Goal: Task Accomplishment & Management: Manage account settings

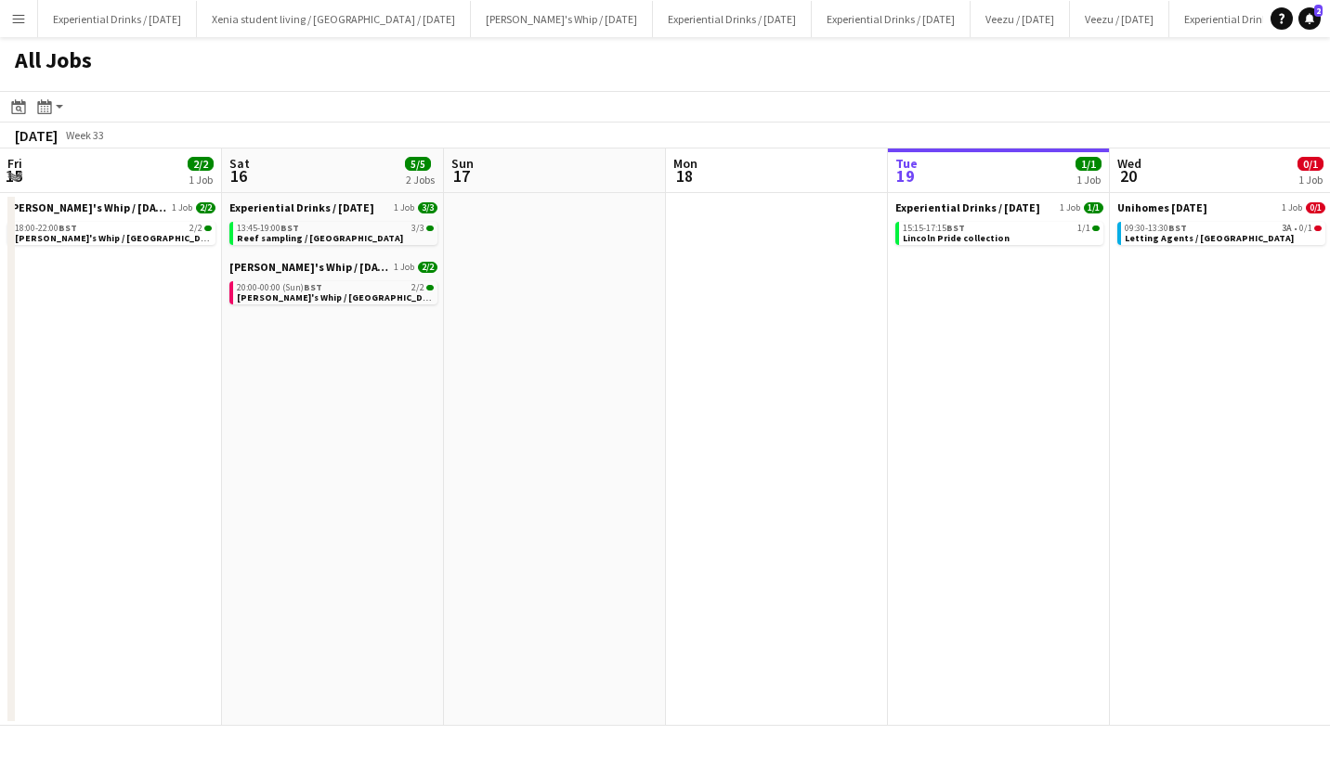
scroll to position [0, 594]
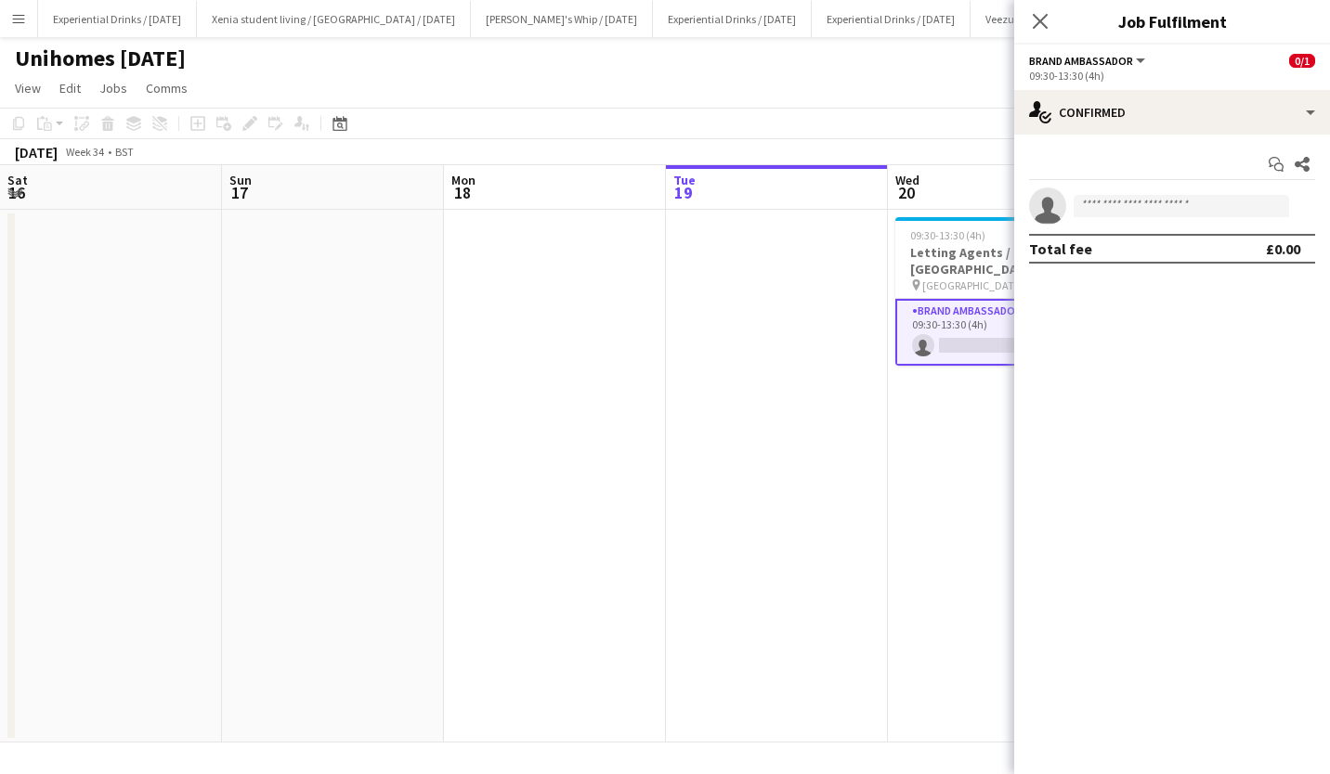
scroll to position [0, 639]
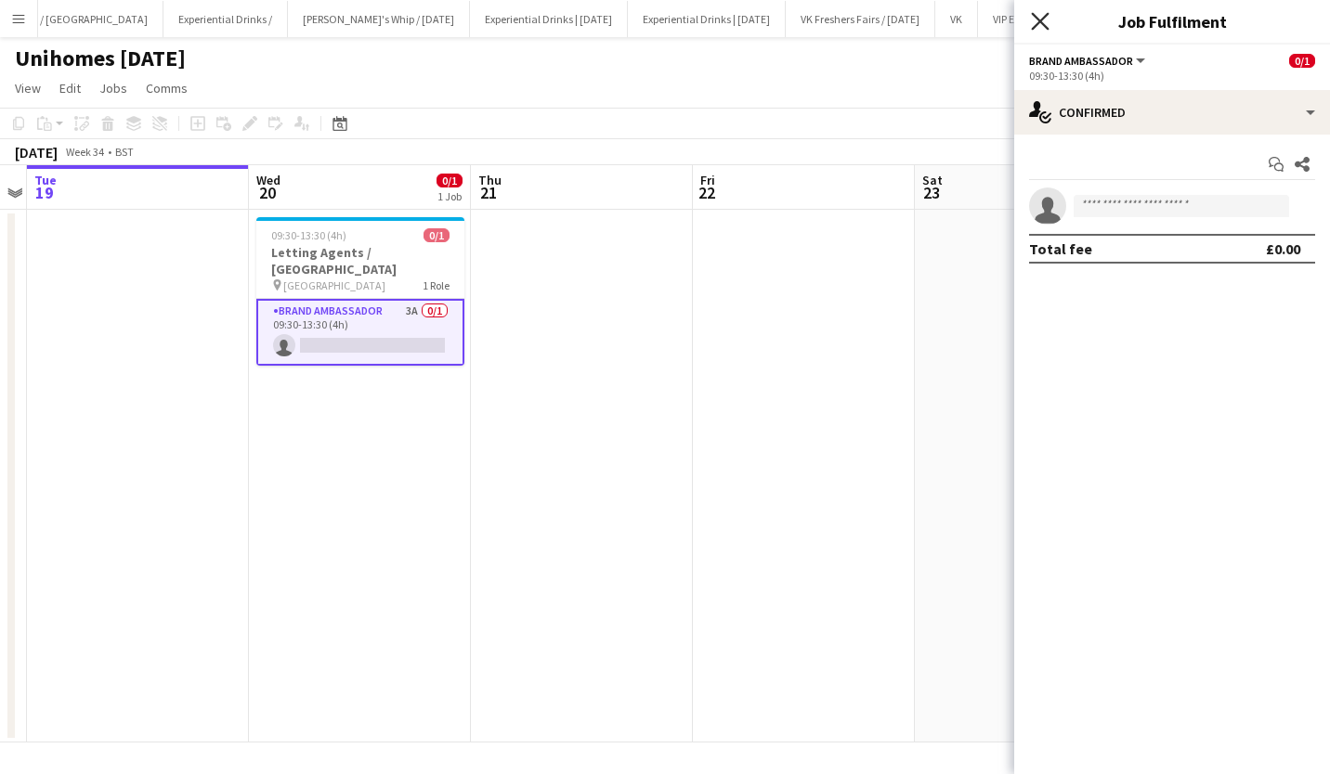
click at [1044, 27] on icon "Close pop-in" at bounding box center [1040, 21] width 18 height 18
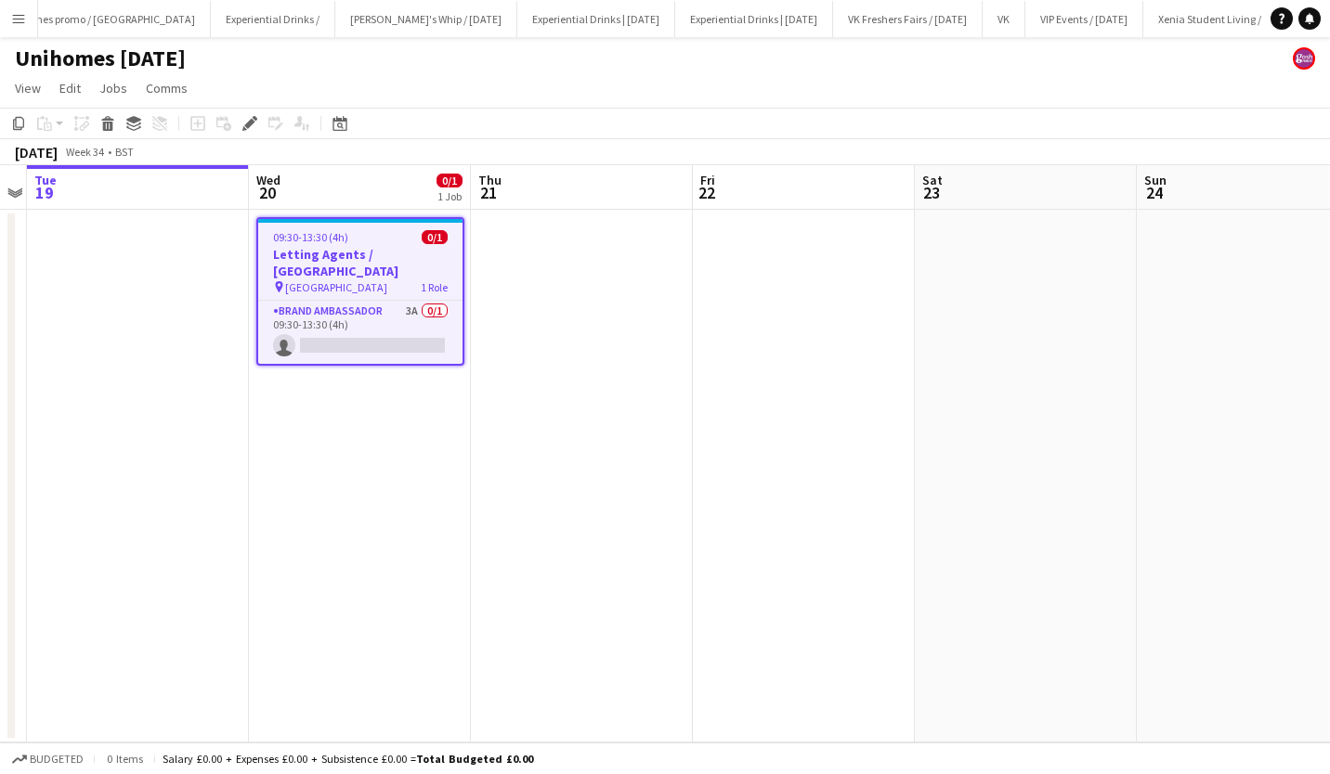
scroll to position [0, 1687]
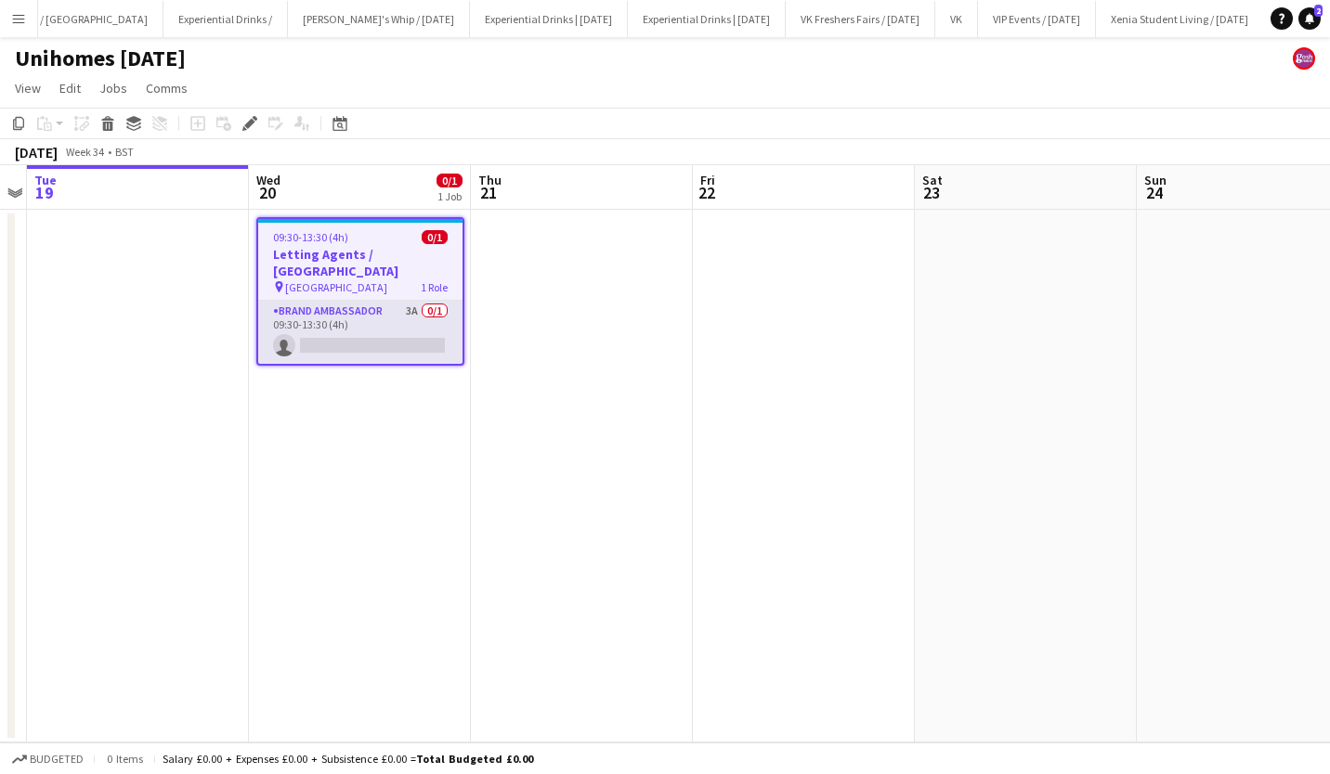
click at [347, 327] on app-card-role "Brand Ambassador 3A 0/1 09:30-13:30 (4h) single-neutral-actions" at bounding box center [360, 332] width 204 height 63
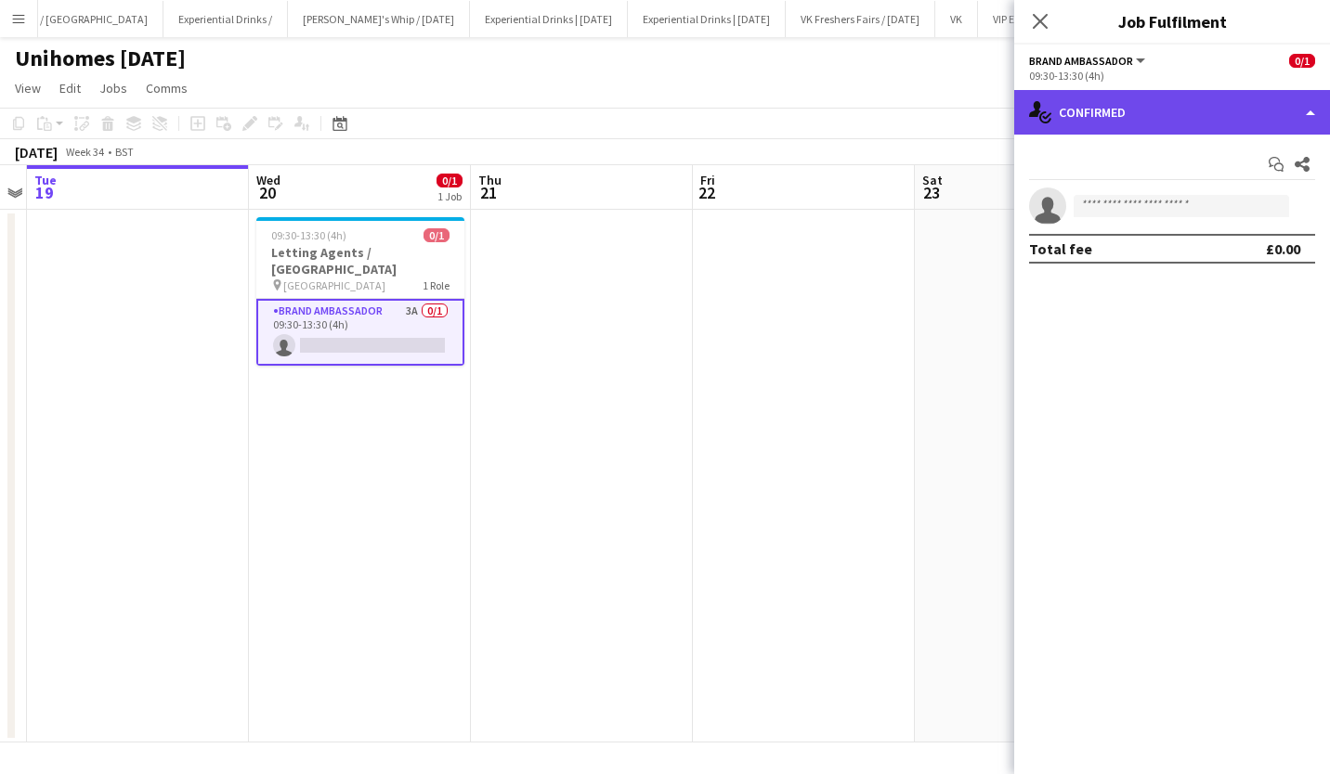
click at [1202, 114] on div "single-neutral-actions-check-2 Confirmed" at bounding box center [1172, 112] width 316 height 45
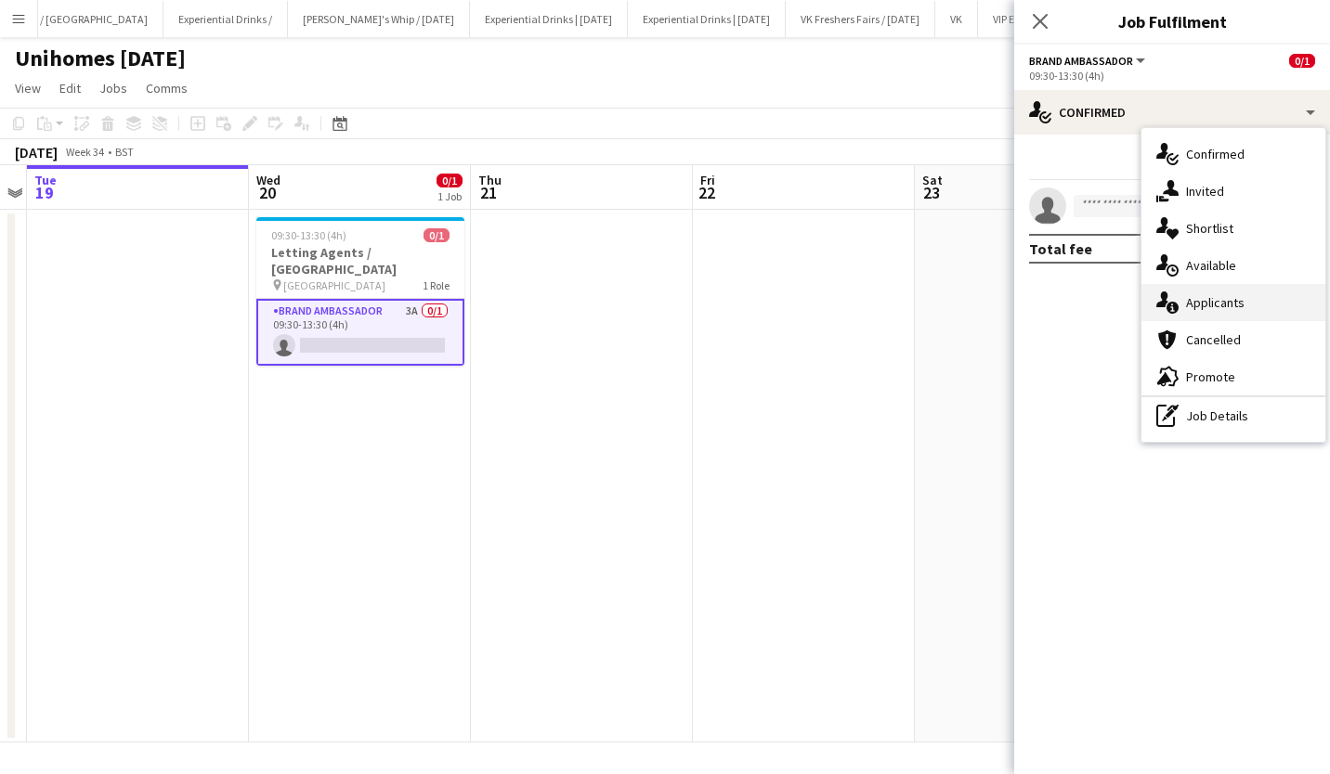
click at [1229, 294] on div "single-neutral-actions-information Applicants" at bounding box center [1233, 302] width 184 height 37
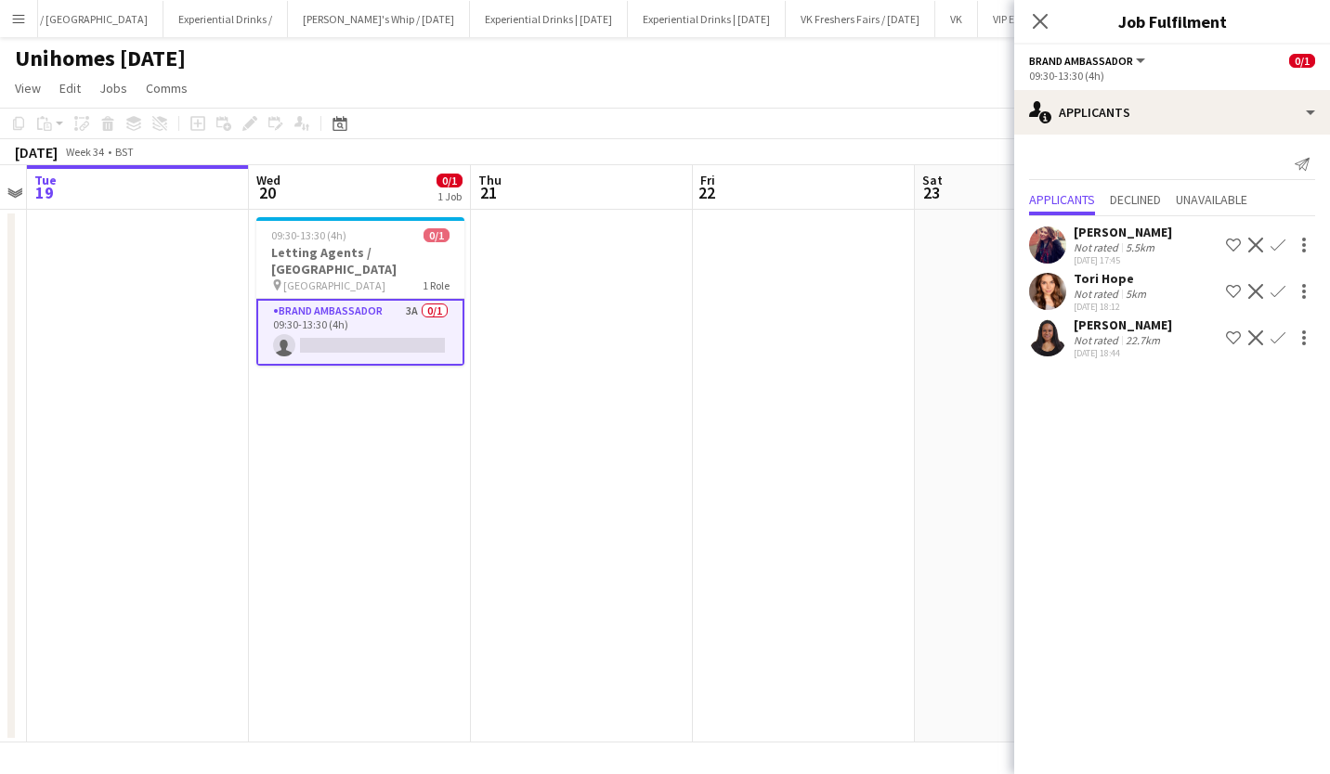
click at [1279, 246] on app-icon "Confirm" at bounding box center [1277, 245] width 15 height 15
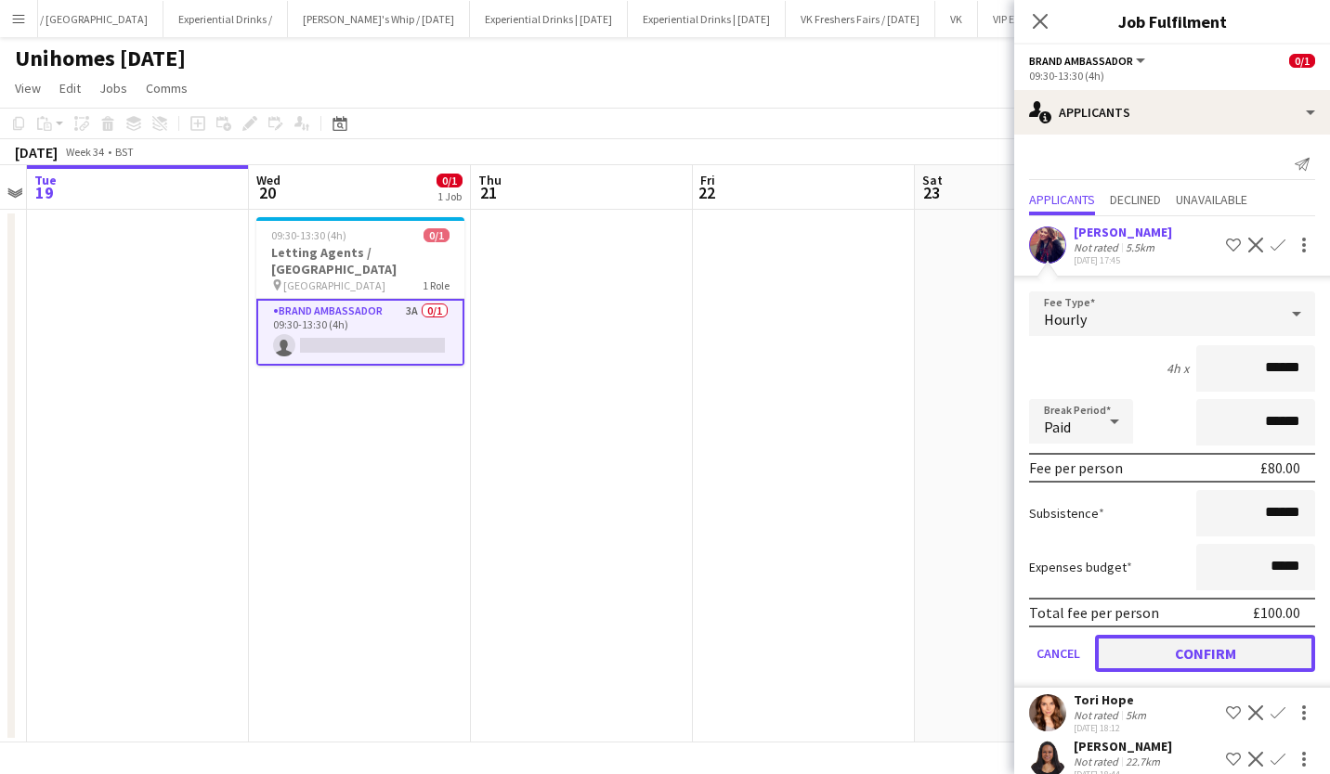
click at [1189, 651] on button "Confirm" at bounding box center [1205, 653] width 220 height 37
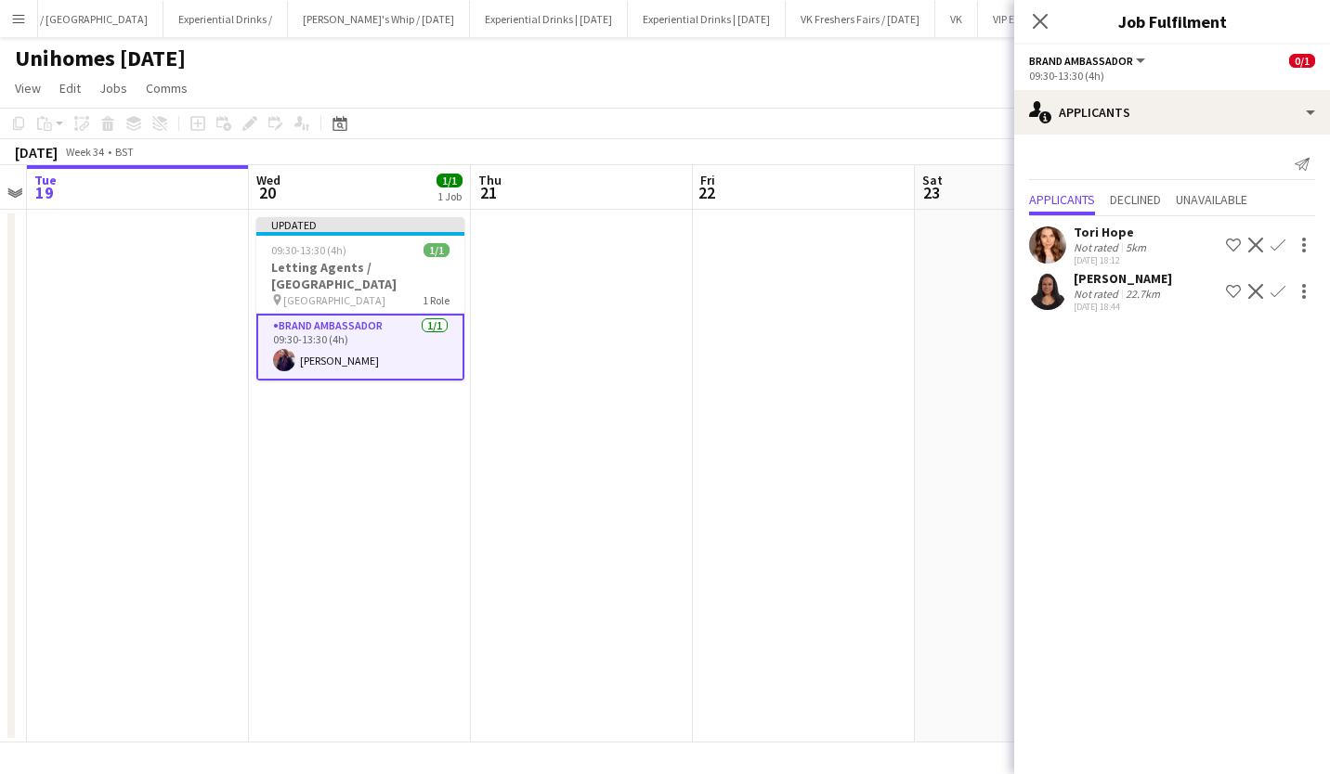
click at [1035, 33] on div "Close pop-in" at bounding box center [1040, 21] width 52 height 43
click at [1037, 29] on icon "Close pop-in" at bounding box center [1040, 21] width 18 height 18
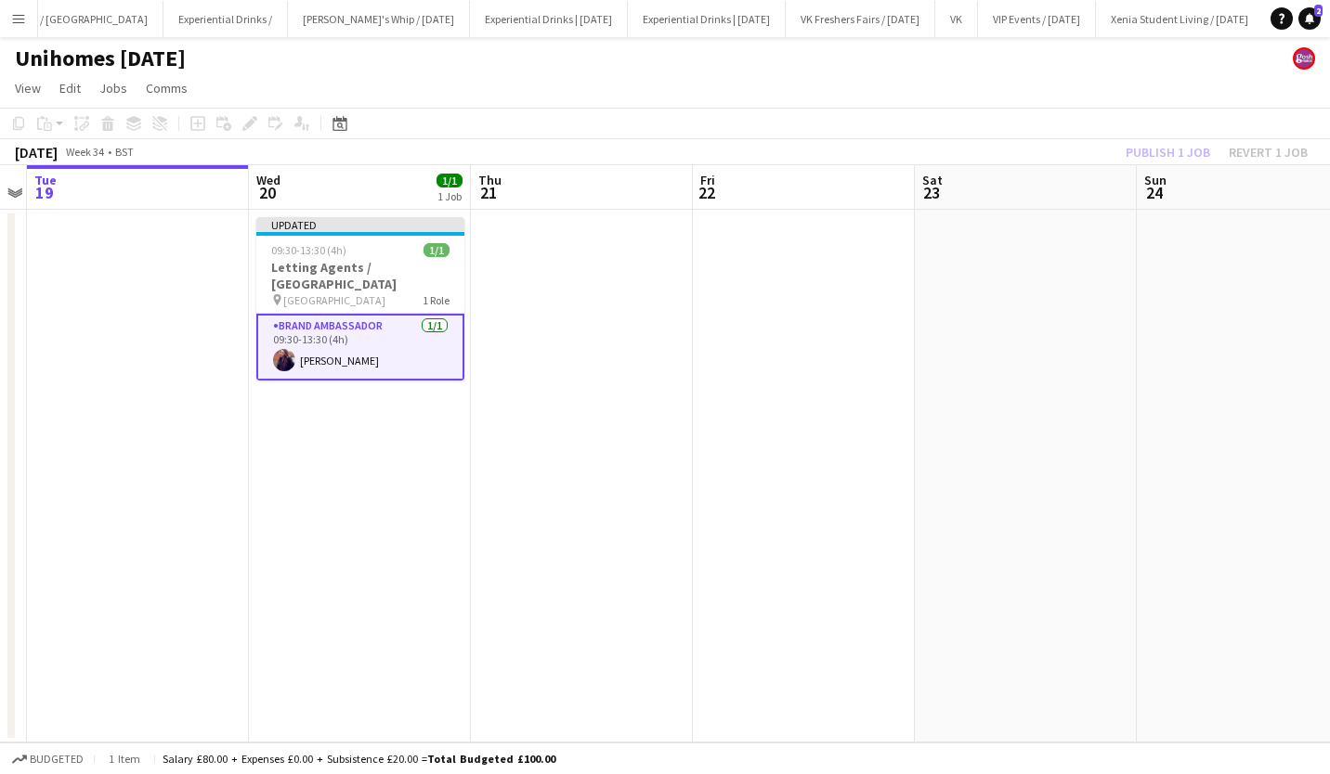
click at [1171, 148] on div "Publish 1 job Revert 1 job" at bounding box center [1216, 152] width 227 height 24
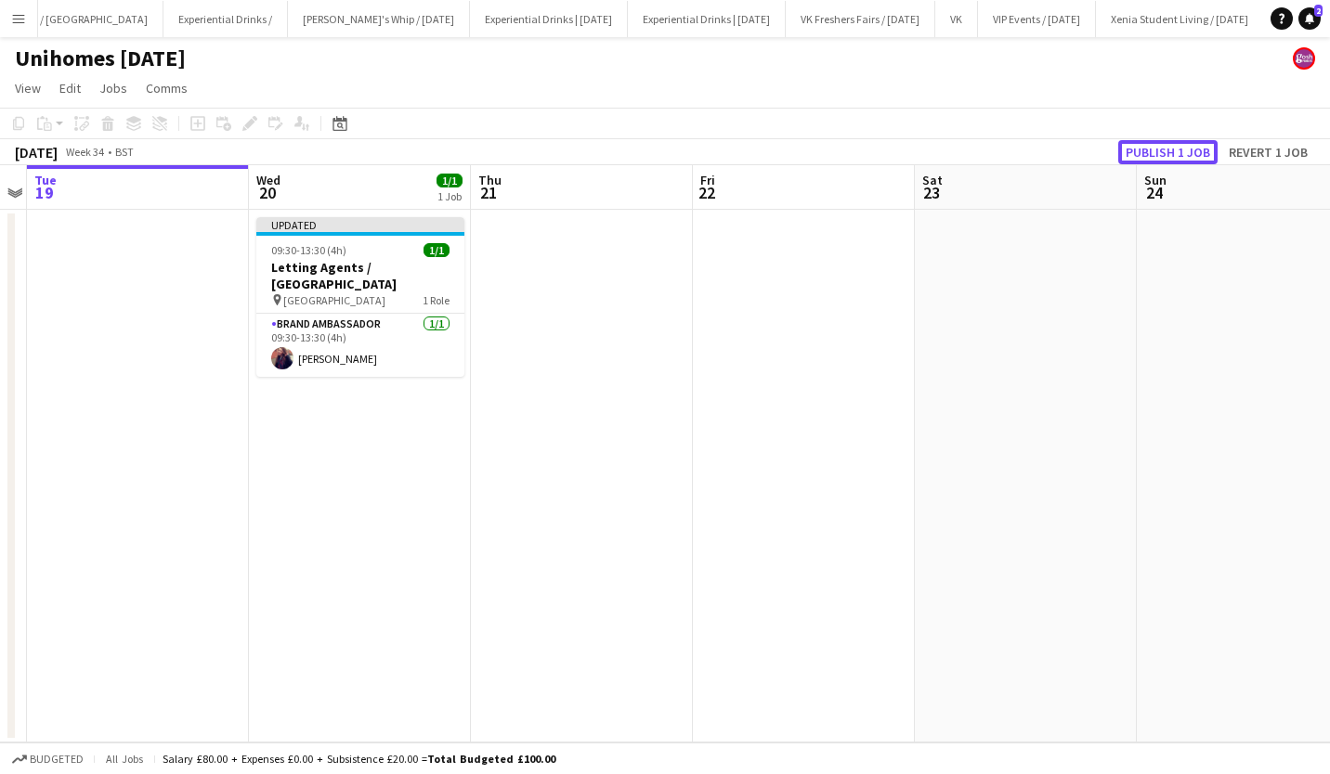
click at [1171, 148] on button "Publish 1 job" at bounding box center [1167, 152] width 99 height 24
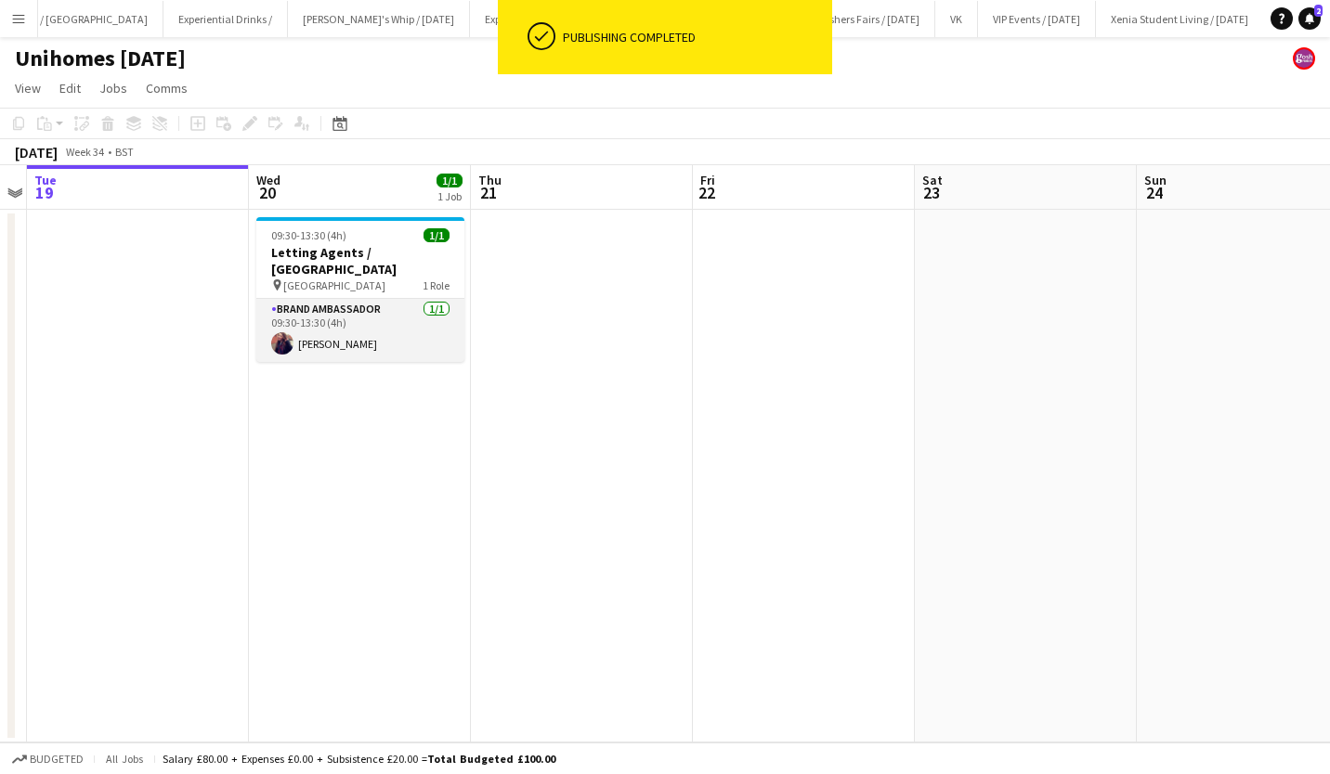
click at [324, 327] on app-card-role "Brand Ambassador 1/1 09:30-13:30 (4h) Laura Morley" at bounding box center [360, 330] width 208 height 63
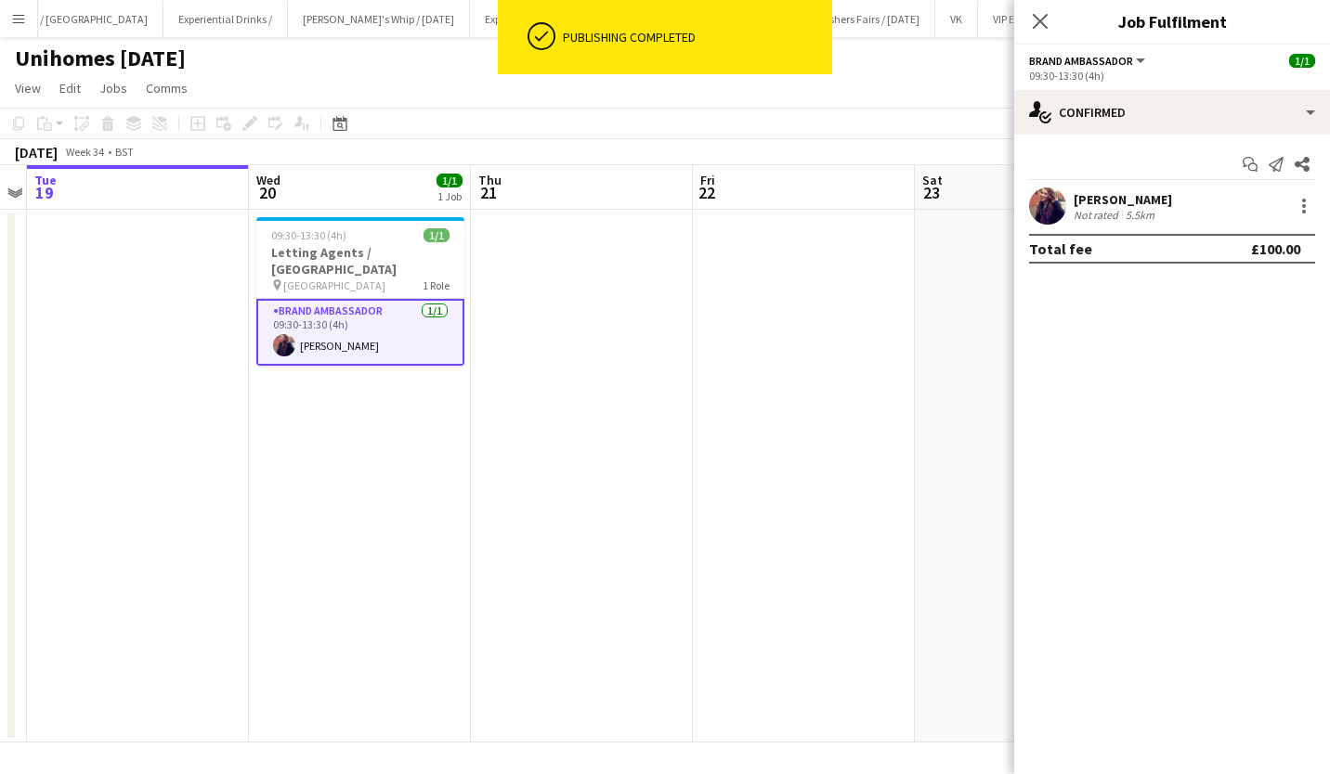
click at [1089, 199] on div "Laura Morley" at bounding box center [1122, 199] width 98 height 17
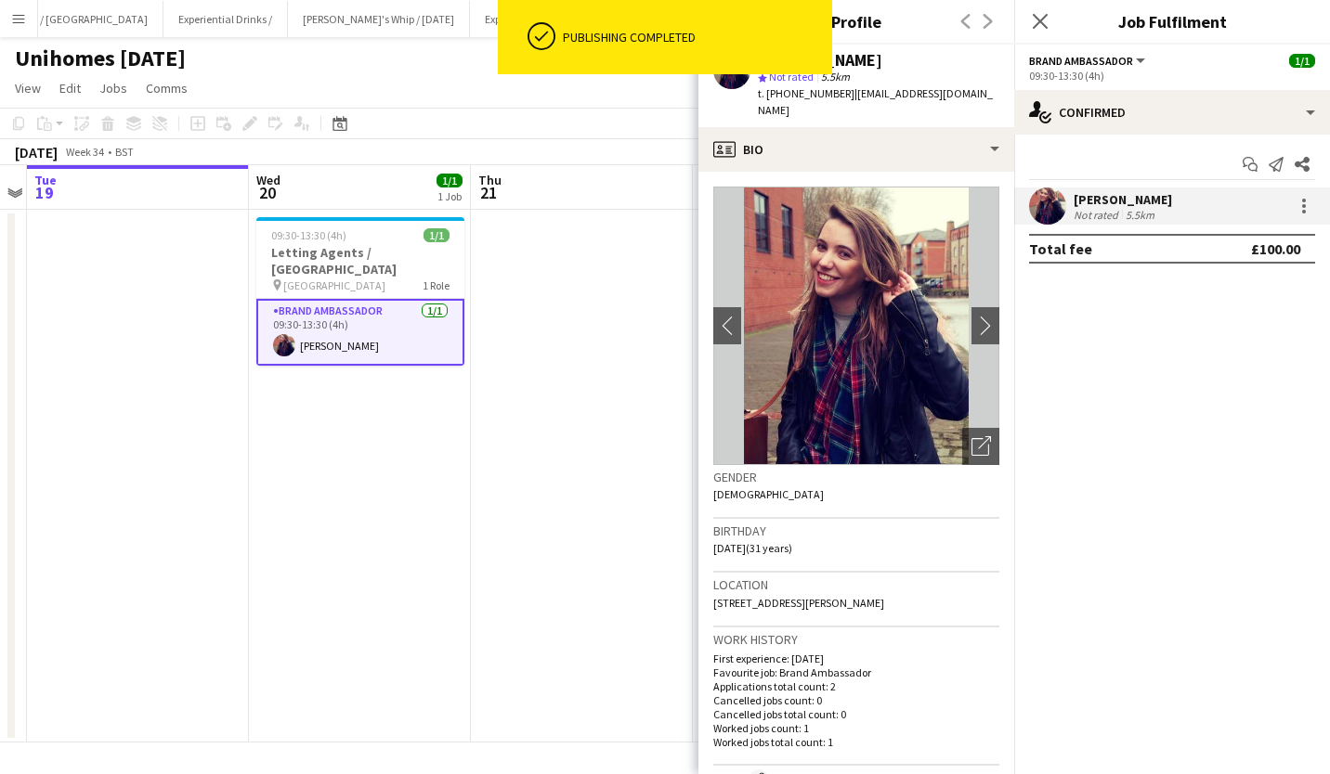
drag, startPoint x: 850, startPoint y: 96, endPoint x: 925, endPoint y: 100, distance: 75.4
click at [925, 100] on span "| lauzmo123@googlemail.com" at bounding box center [875, 101] width 235 height 31
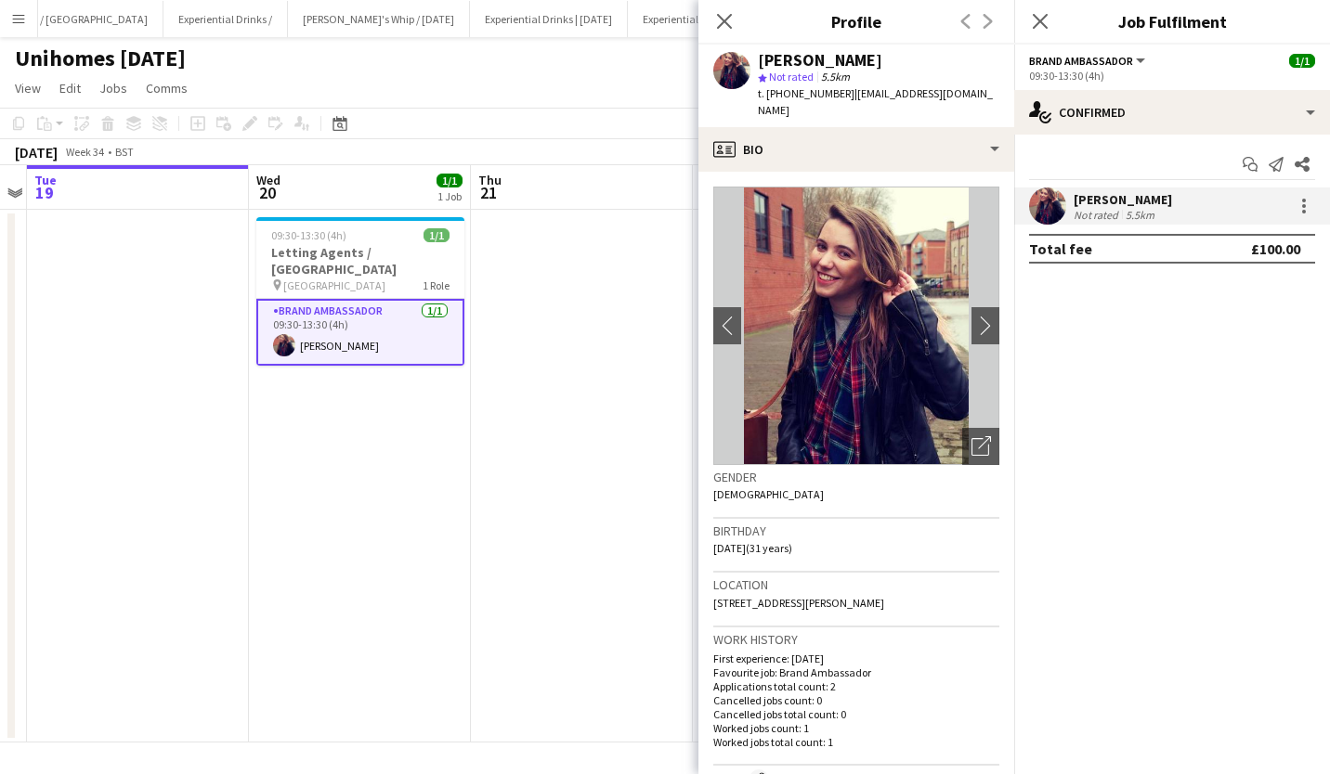
copy span "lauzmo123@go"
click at [911, 67] on div "Laura Morley" at bounding box center [878, 60] width 241 height 17
drag, startPoint x: 852, startPoint y: 95, endPoint x: 987, endPoint y: 102, distance: 135.8
click at [987, 102] on div "Laura Morley star Not rated 5.5km t. +4407422541762 | lauzmo123@googlemail.com" at bounding box center [856, 86] width 316 height 83
copy span "lauzmo123@googlemail.com"
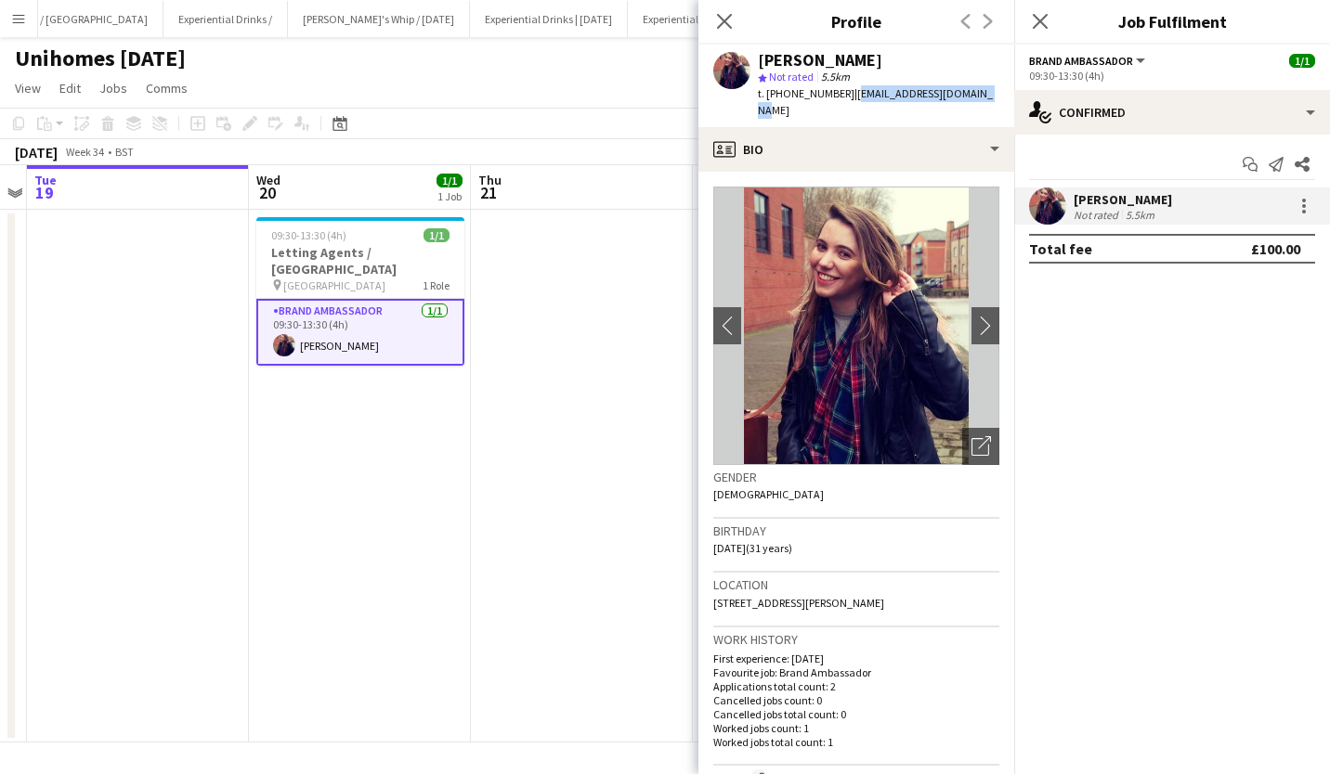
drag, startPoint x: 714, startPoint y: 586, endPoint x: 970, endPoint y: 598, distance: 256.6
click at [970, 598] on div "Location 26 Harviston Avenue, Gedling, Nottingham, NG4 4DJ" at bounding box center [856, 600] width 286 height 54
copy span "26 Harviston Avenue, Gedling, Nottingham, NG4 4DJ"
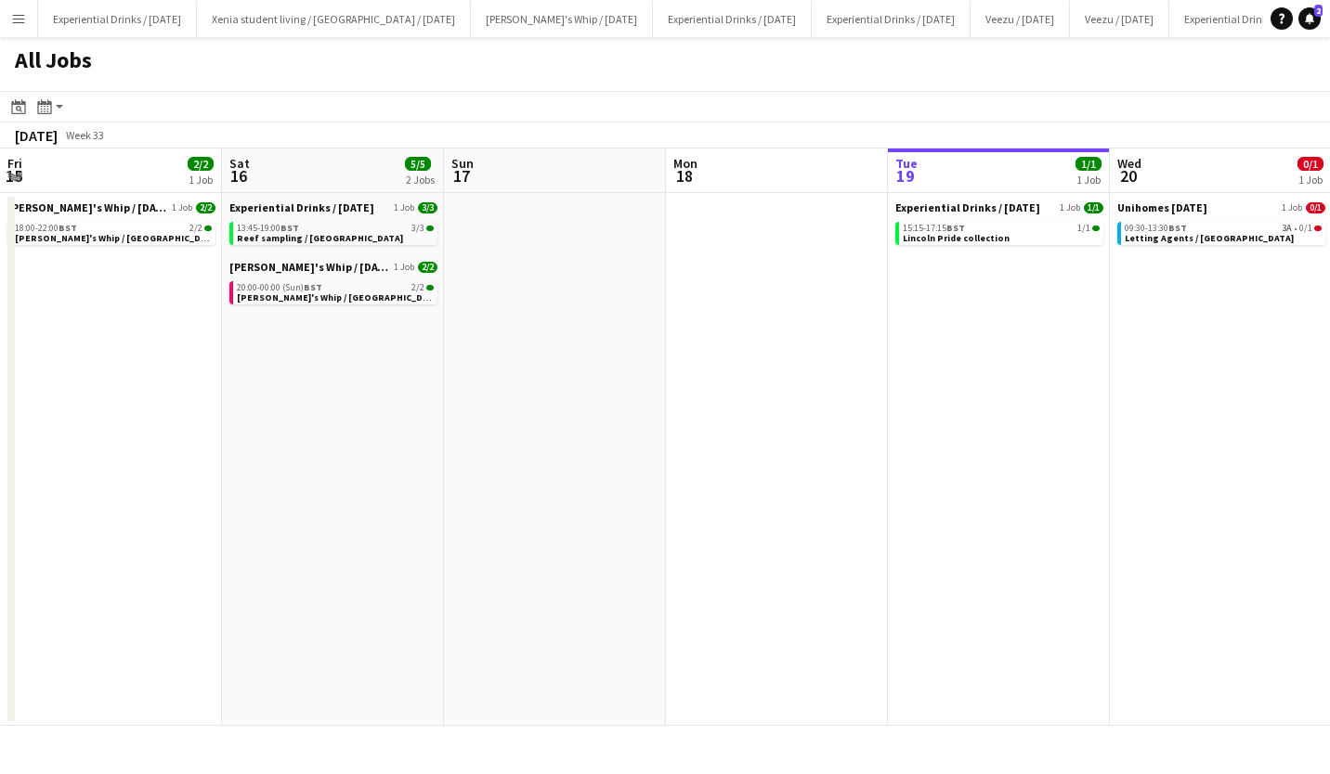
scroll to position [0, 594]
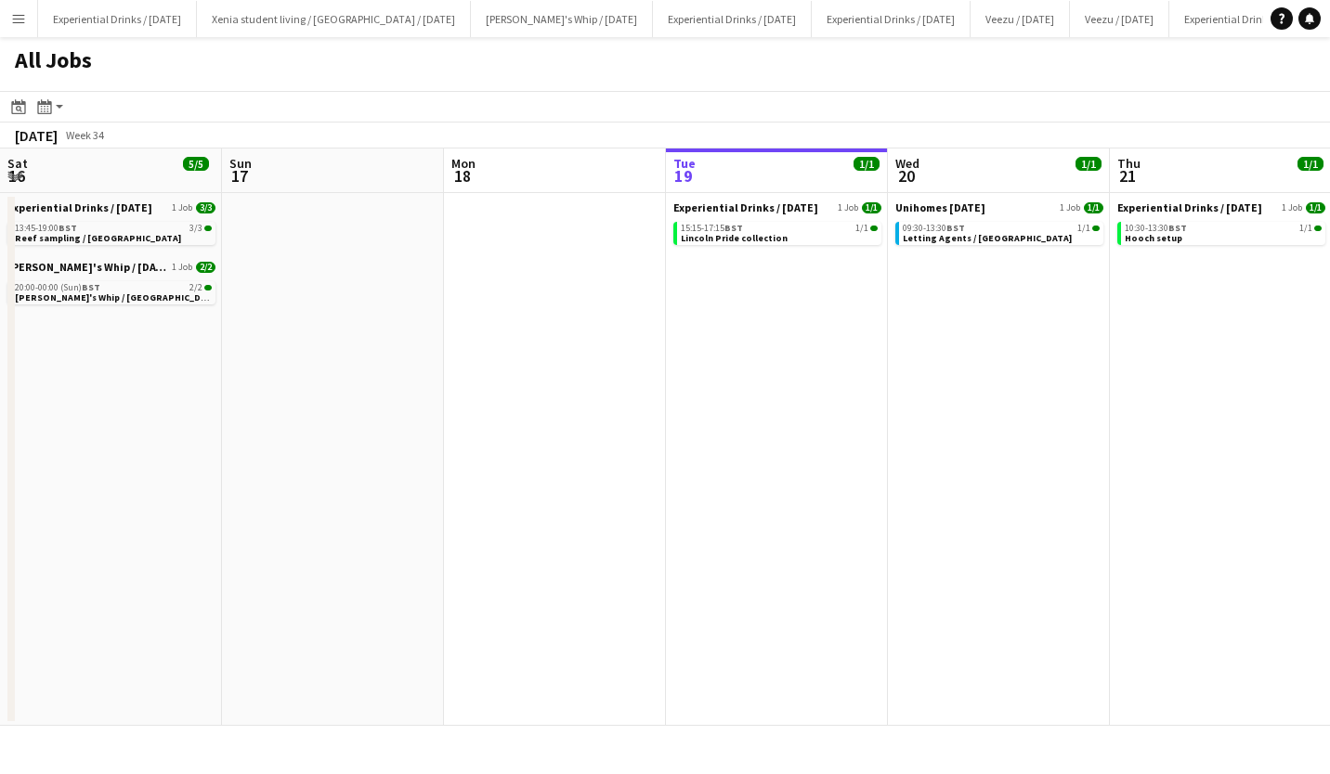
scroll to position [0, 444]
